Goal: Navigation & Orientation: Find specific page/section

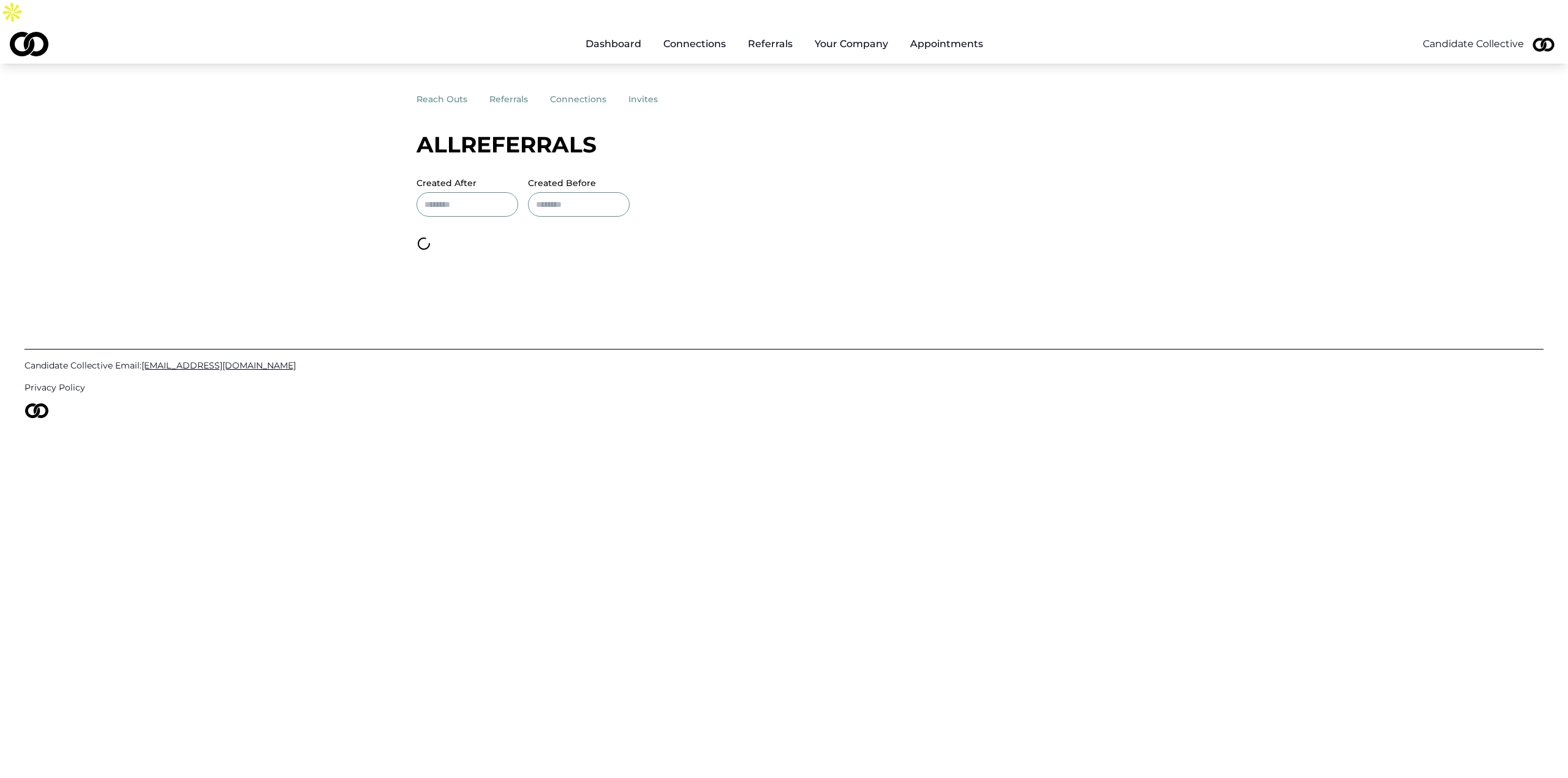
click at [1547, 15] on html "Dashboard Connections Referrals Your Company Appointments Candidate Collective …" at bounding box center [784, 389] width 1568 height 778
click at [1506, 122] on div "Sign Out" at bounding box center [1547, 123] width 177 height 19
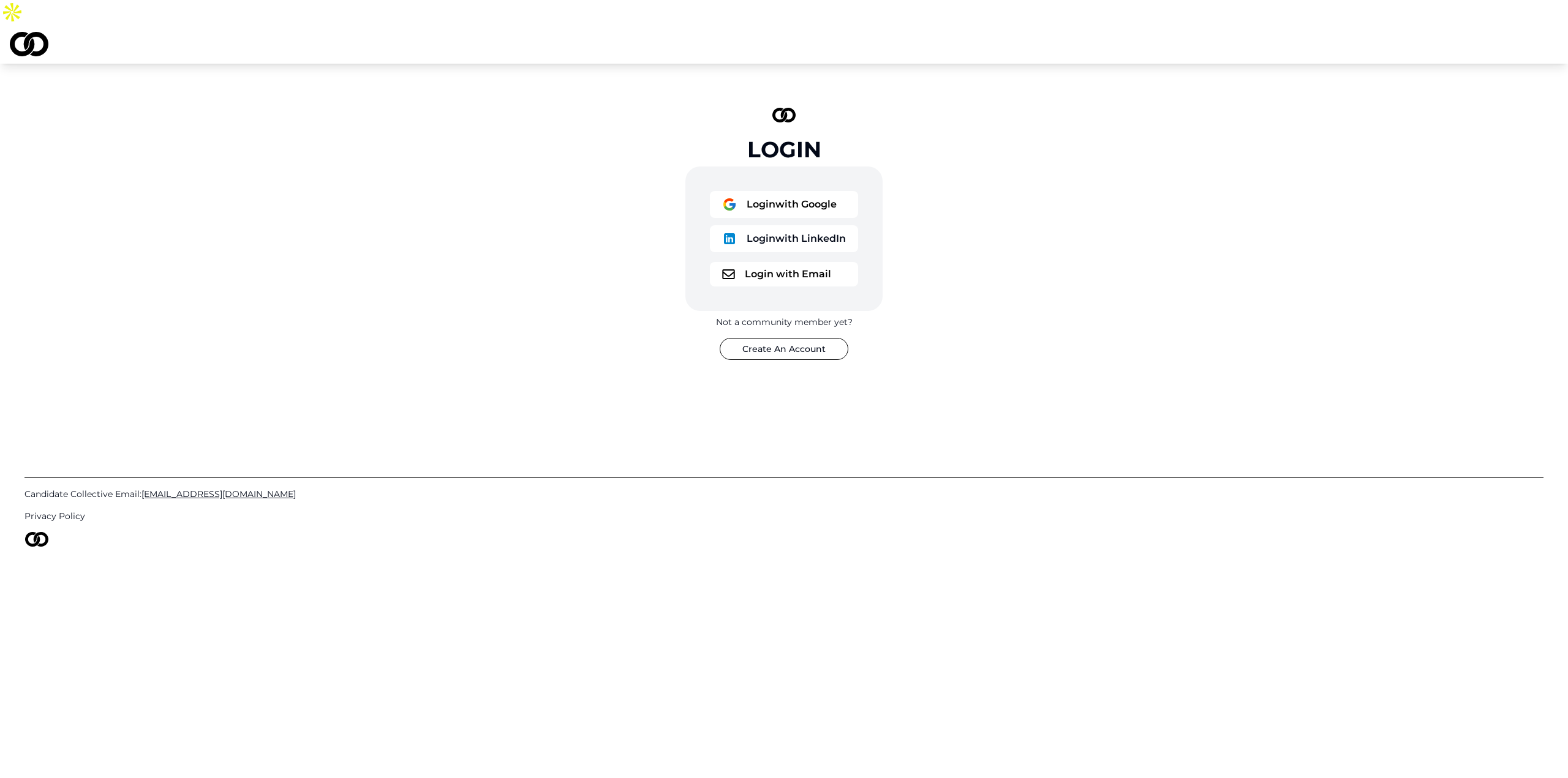
click at [802, 191] on button "Login with Google" at bounding box center [784, 205] width 148 height 27
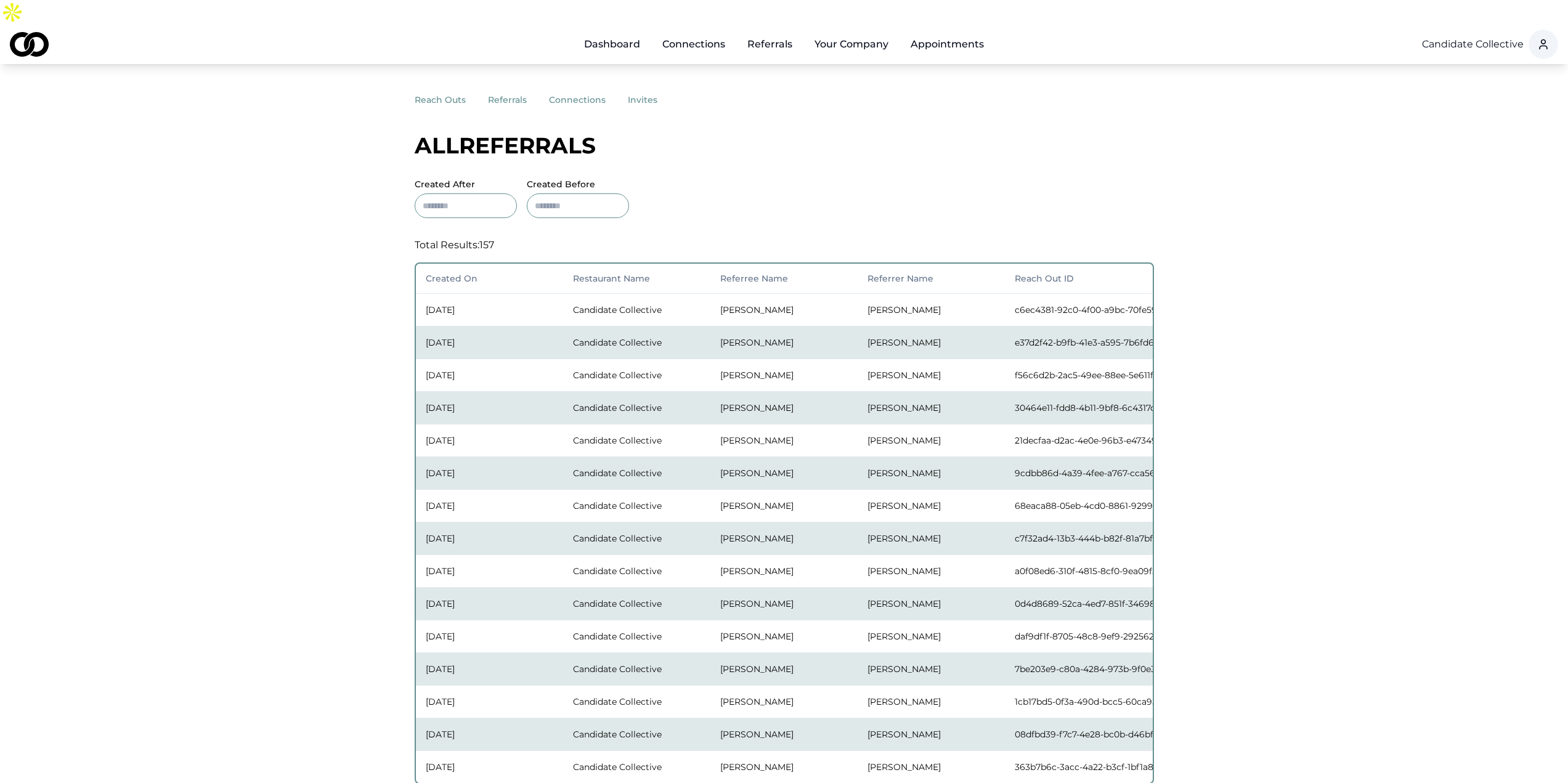
click at [628, 89] on div "reach outs referrals connections invites All referrals Created After Created Be…" at bounding box center [784, 496] width 739 height 815
click at [635, 89] on button "invites" at bounding box center [653, 100] width 52 height 22
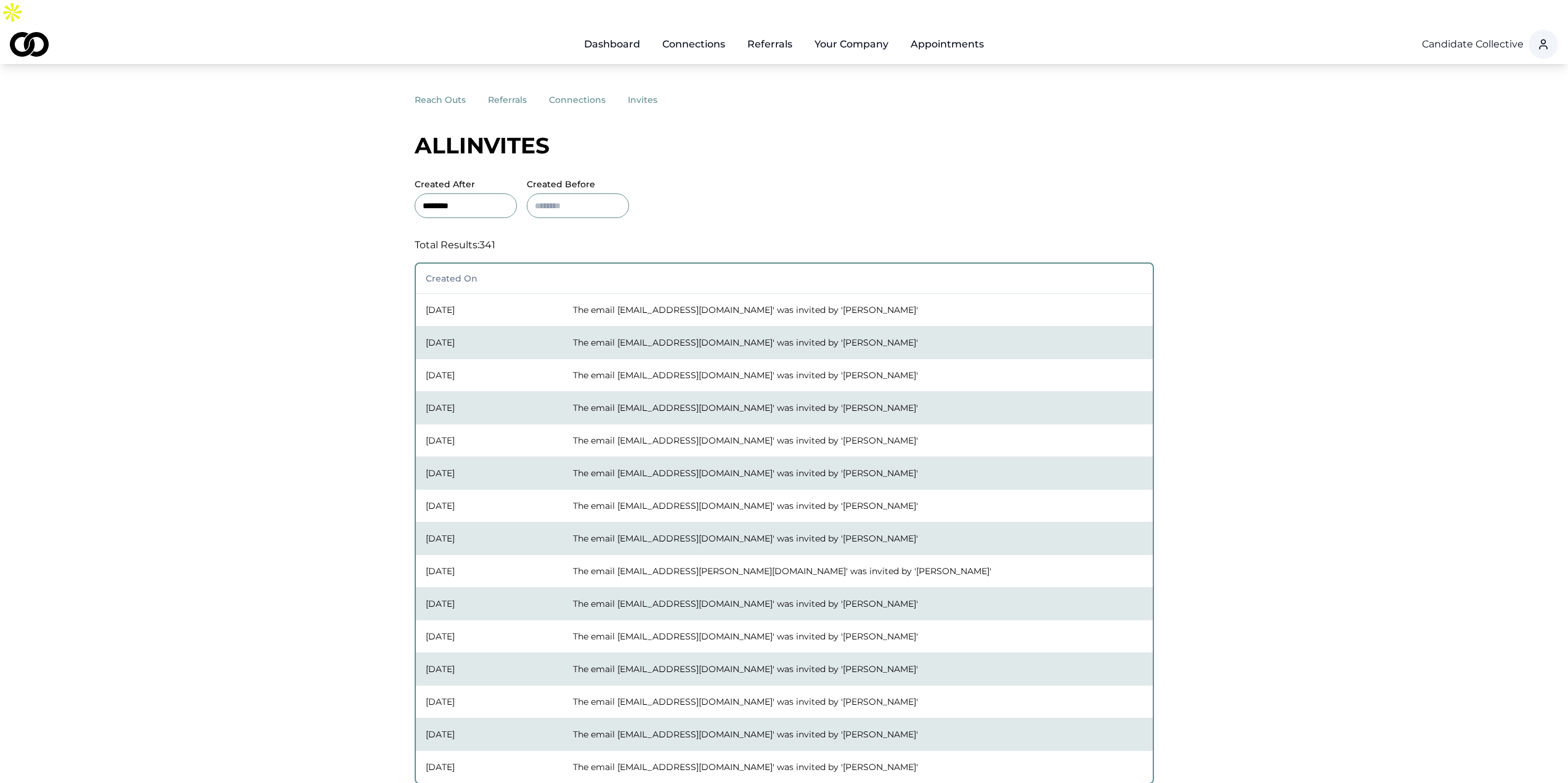
click at [468, 89] on button "reach outs" at bounding box center [451, 100] width 73 height 22
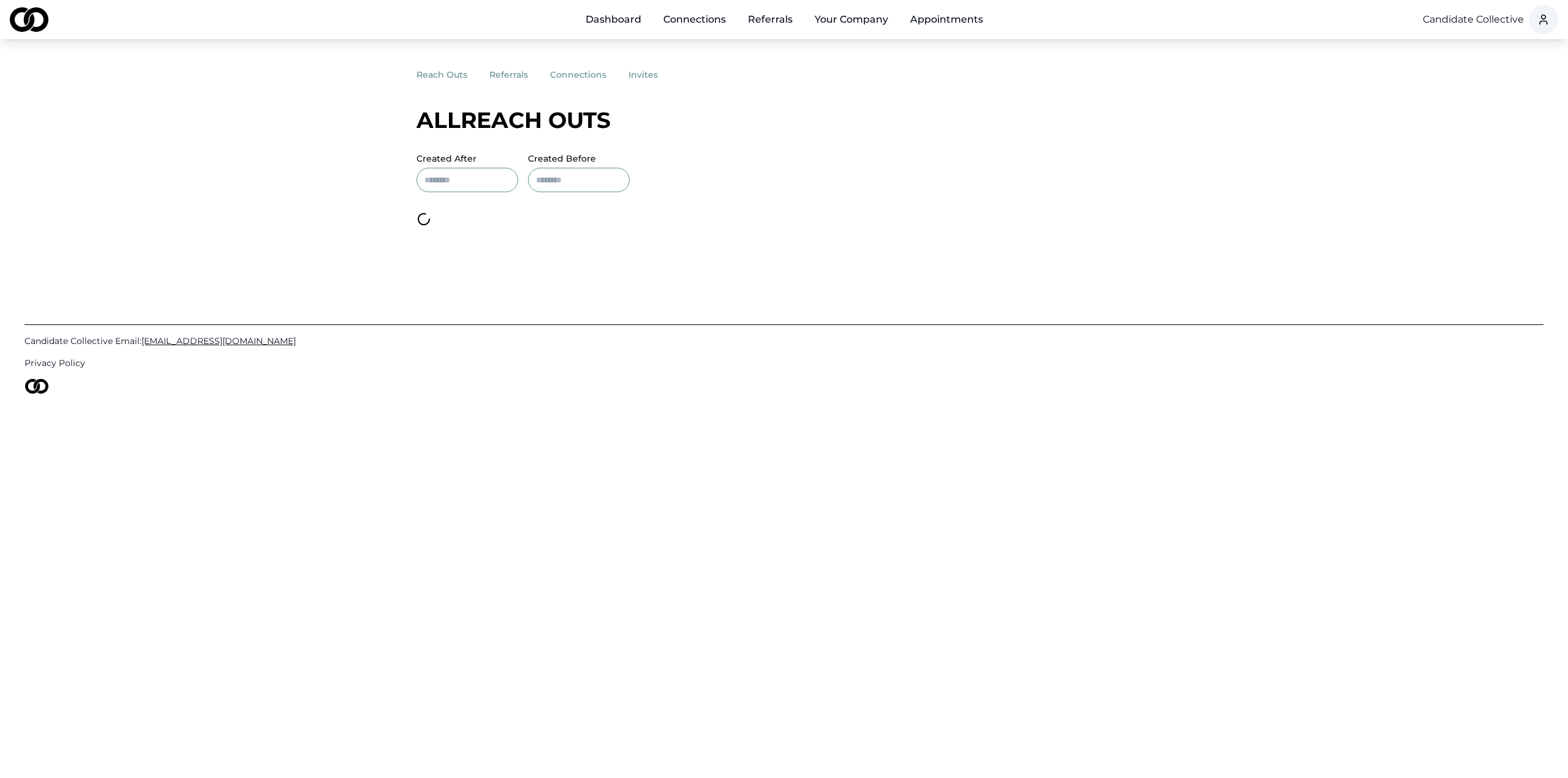
click at [633, 78] on button "invites" at bounding box center [654, 74] width 51 height 22
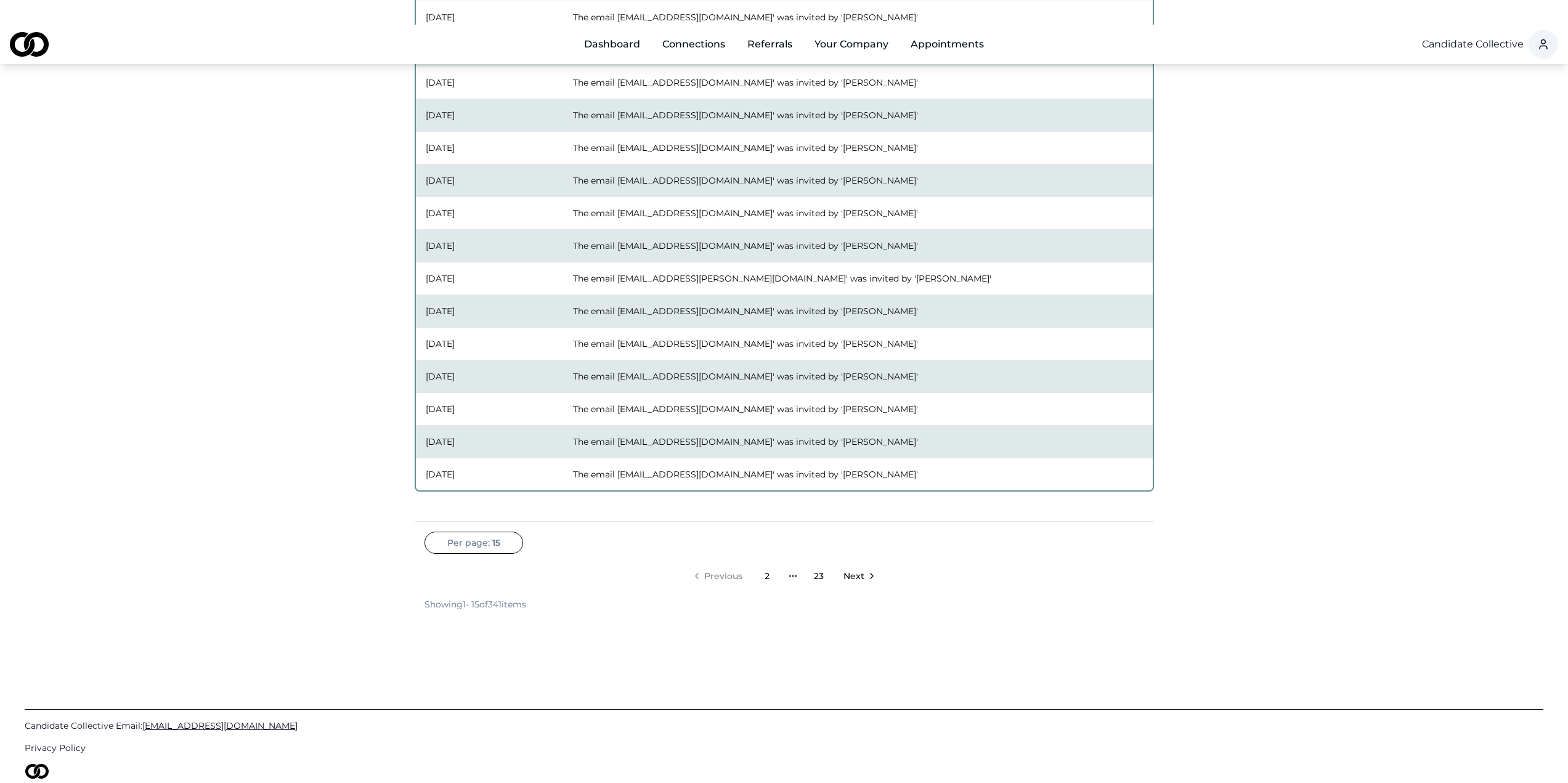
scroll to position [308, 0]
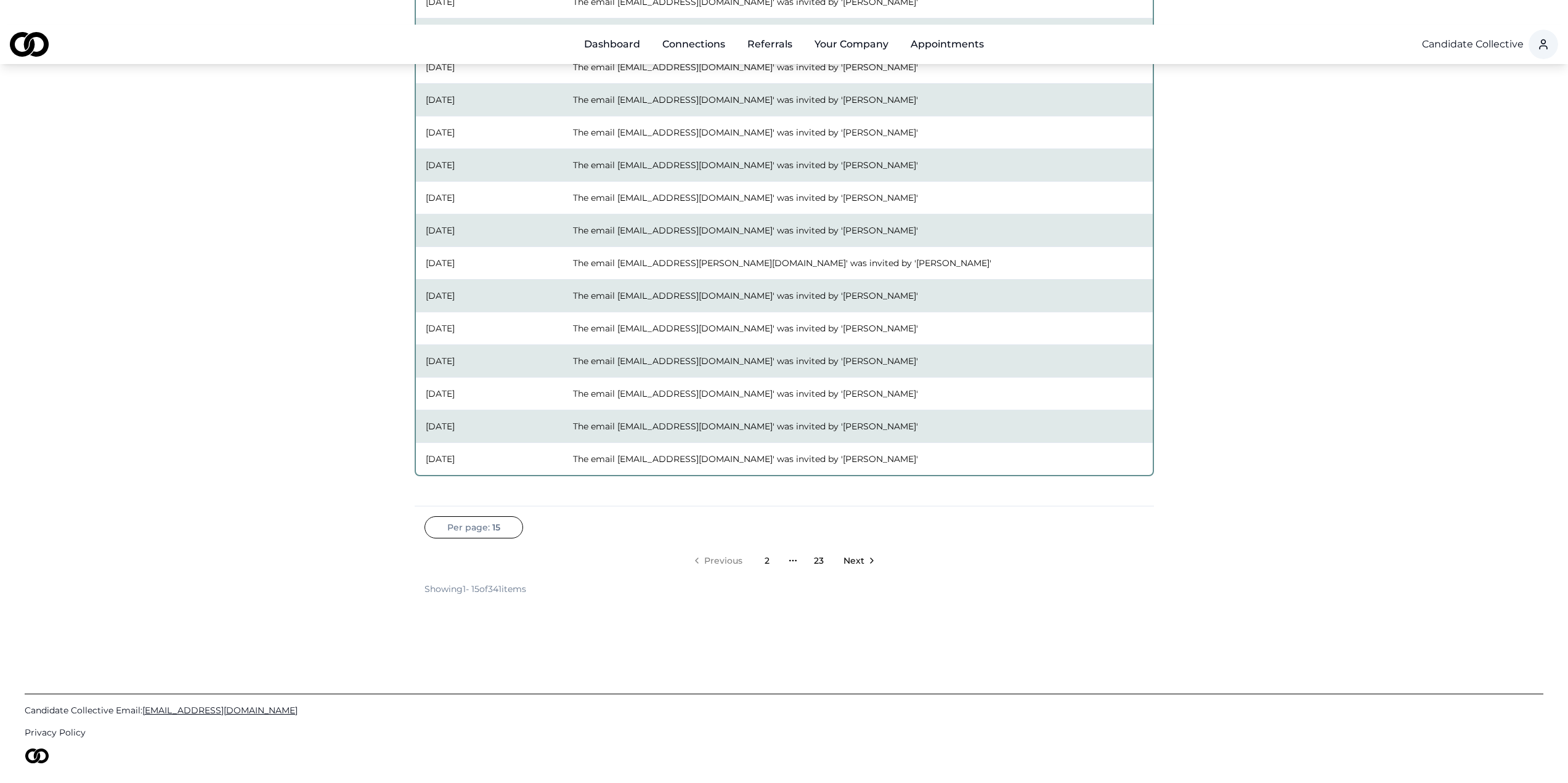
click at [768, 548] on link "2" at bounding box center [767, 560] width 25 height 25
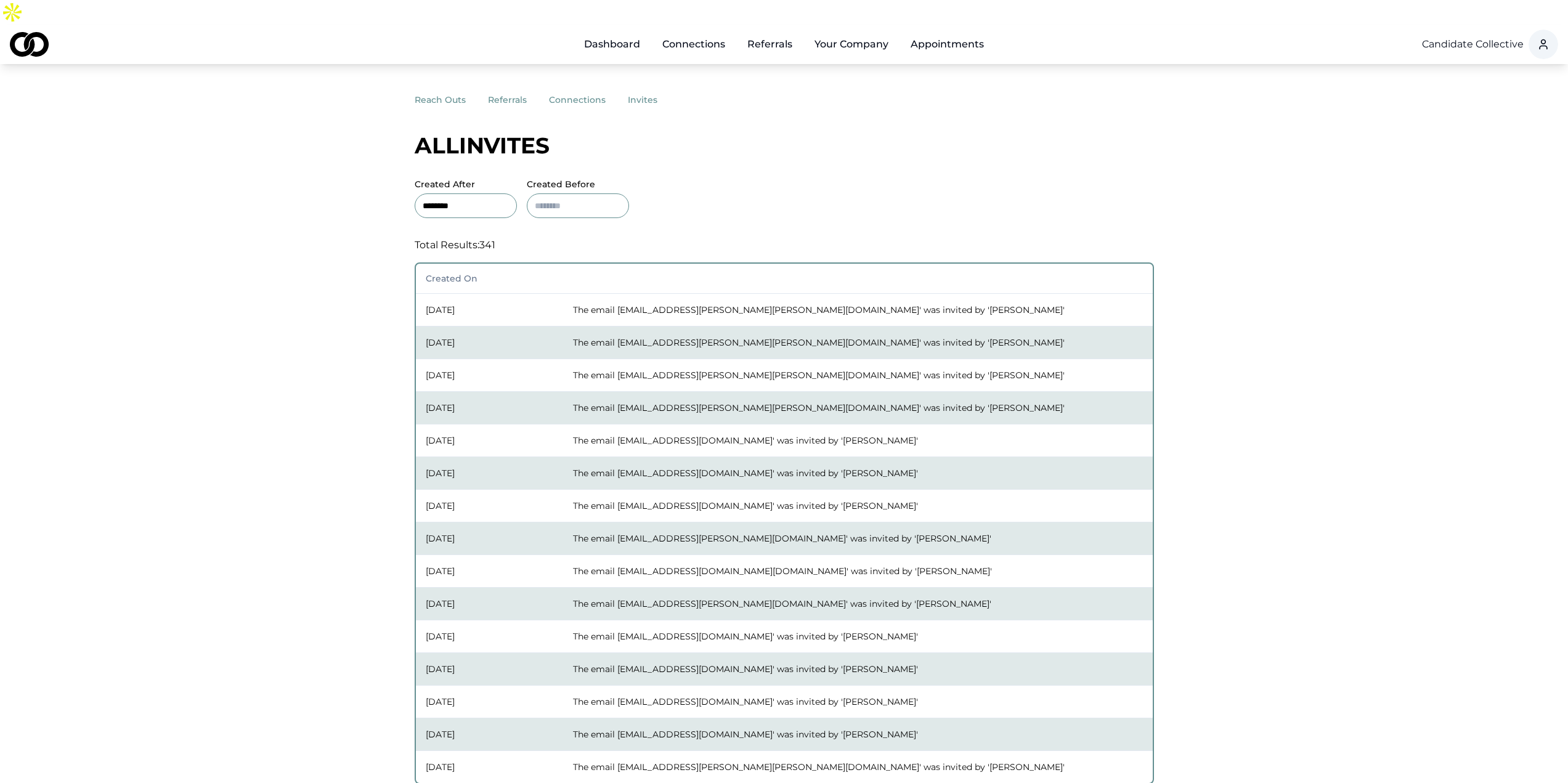
click at [444, 89] on button "reach outs" at bounding box center [451, 100] width 73 height 22
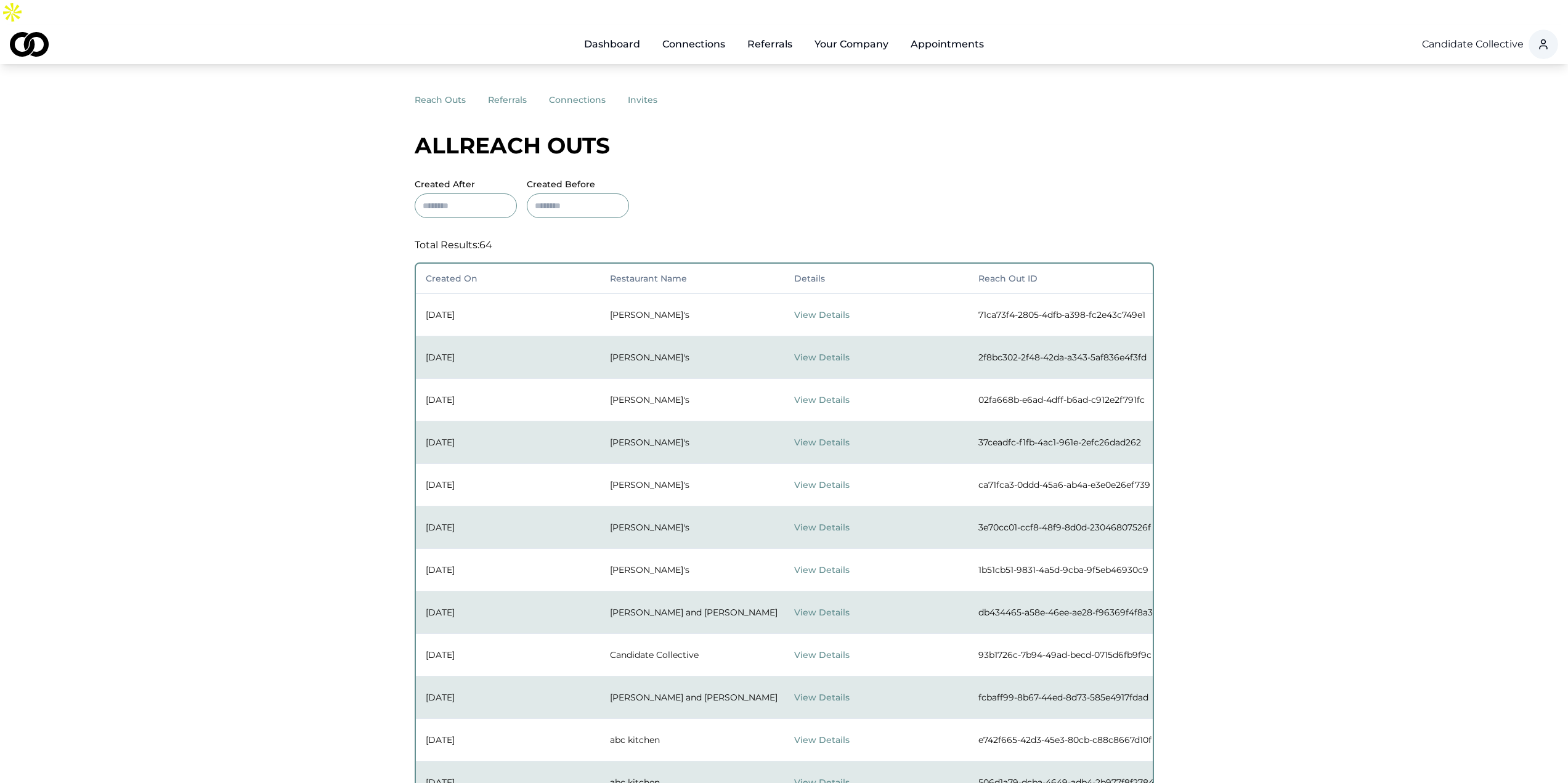
click at [838, 304] on button "View Details" at bounding box center [833, 315] width 77 height 22
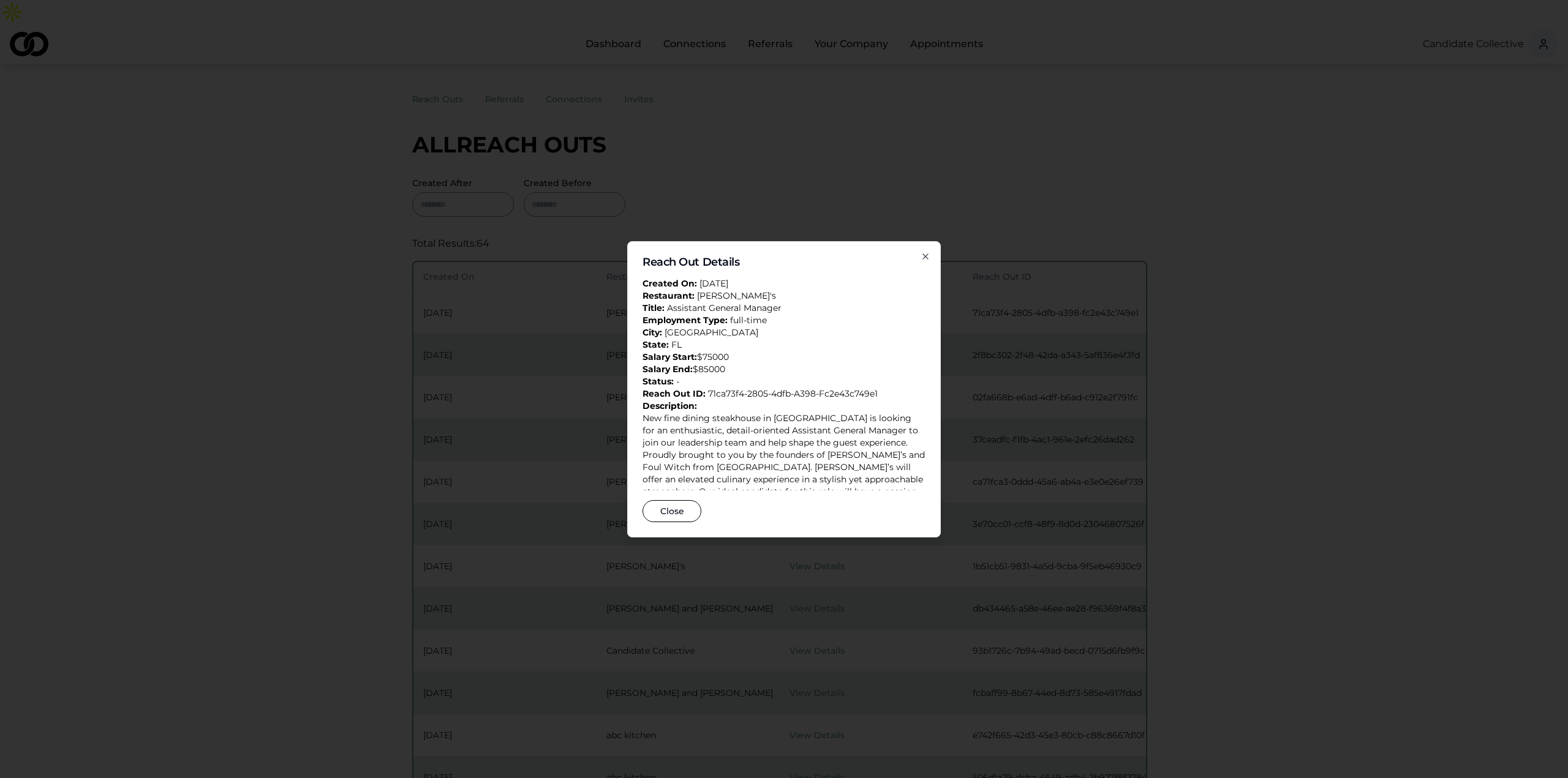
click at [923, 254] on icon "button" at bounding box center [925, 256] width 5 height 5
